Goal: Task Accomplishment & Management: Use online tool/utility

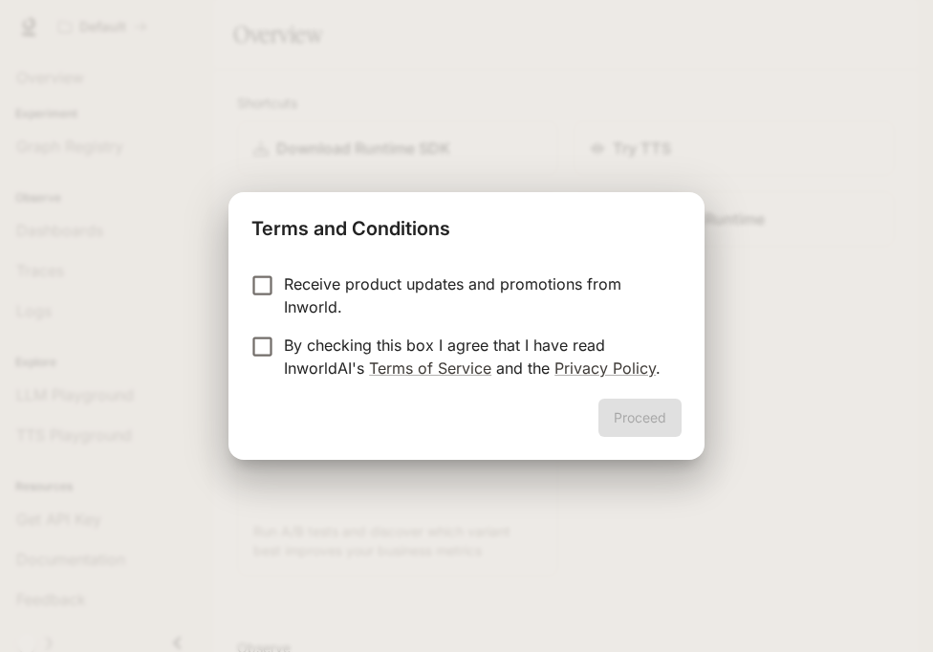
click at [460, 351] on p "By checking this box I agree that I have read InworldAI's Terms of Service and …" at bounding box center [475, 357] width 383 height 46
click at [664, 437] on div "Proceed" at bounding box center [467, 429] width 476 height 61
click at [656, 424] on button "Proceed" at bounding box center [640, 418] width 83 height 38
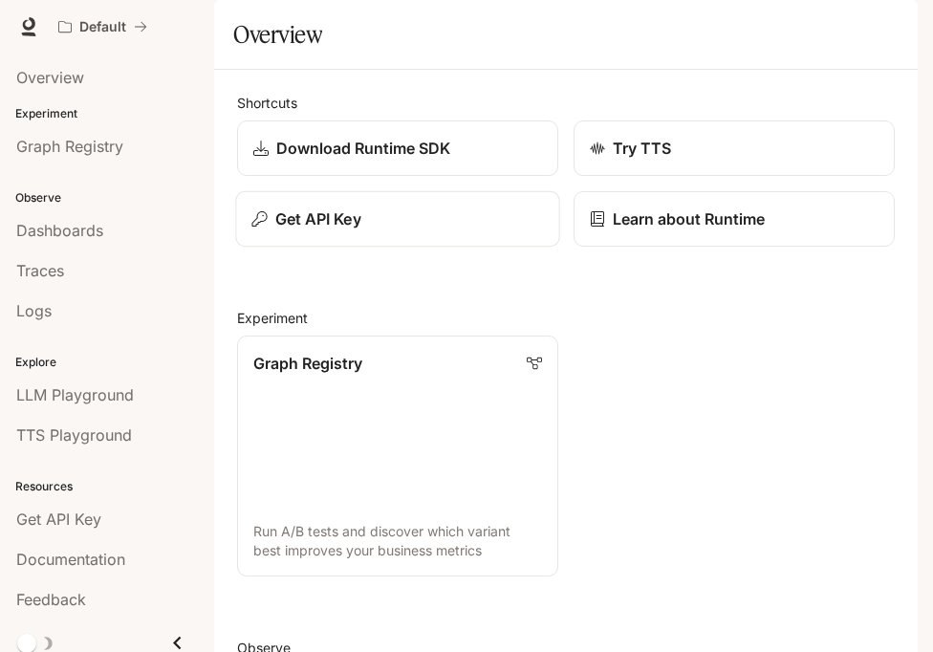
click at [454, 230] on div "Get API Key" at bounding box center [398, 219] width 292 height 23
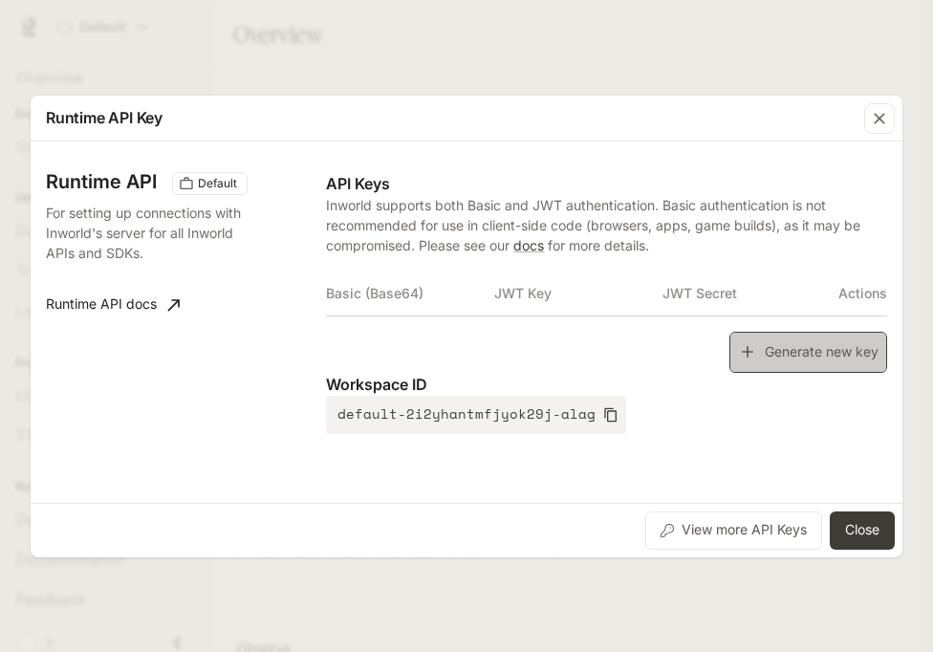
click at [773, 352] on button "Generate new key" at bounding box center [809, 352] width 158 height 41
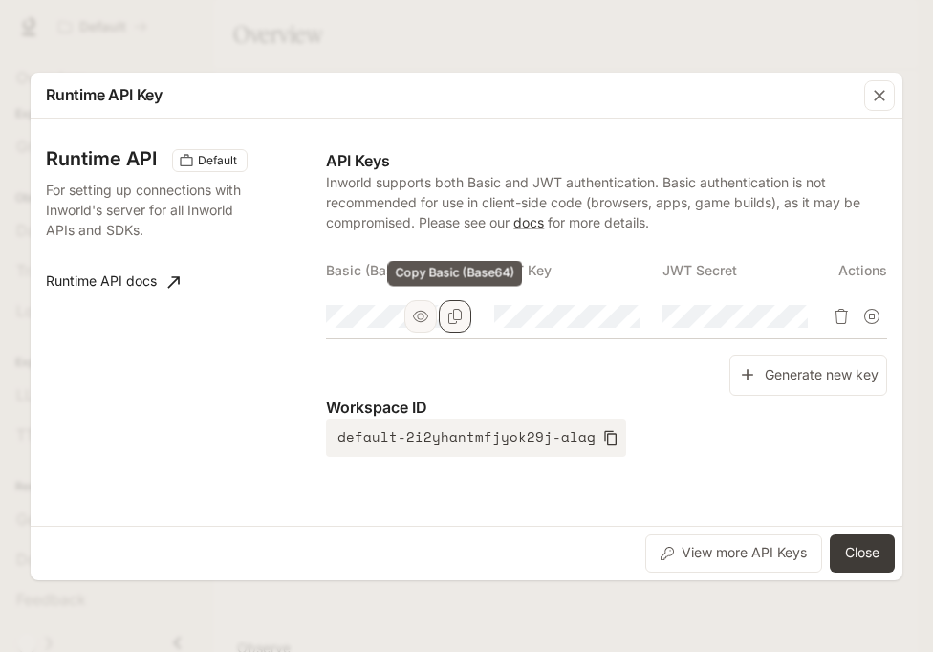
click at [458, 321] on icon "Copy Basic (Base64)" at bounding box center [455, 316] width 15 height 15
click at [863, 545] on button "Close" at bounding box center [862, 554] width 65 height 38
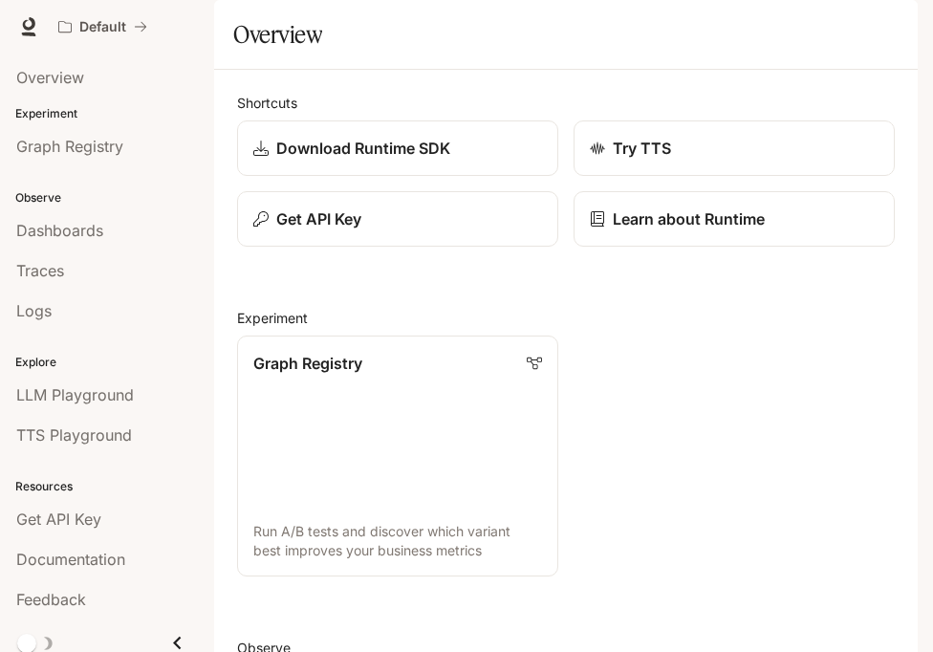
click at [888, 23] on icon "button" at bounding box center [891, 26] width 15 height 15
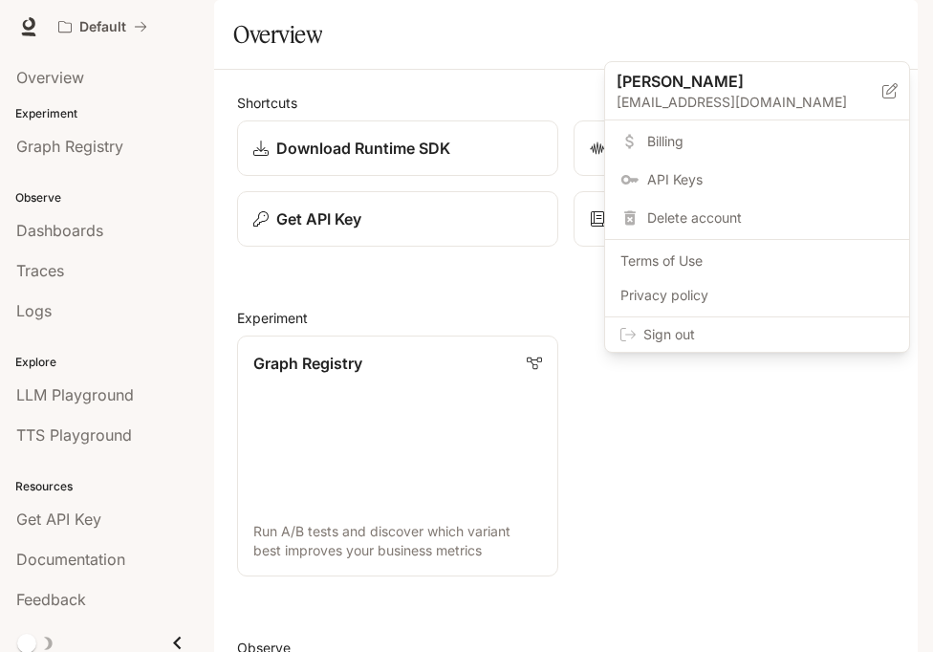
click at [825, 330] on span "Sign out" at bounding box center [769, 334] width 251 height 19
